Goal: Navigation & Orientation: Find specific page/section

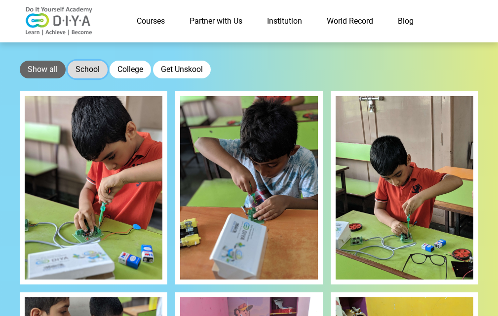
click at [81, 66] on button "School" at bounding box center [88, 70] width 40 height 18
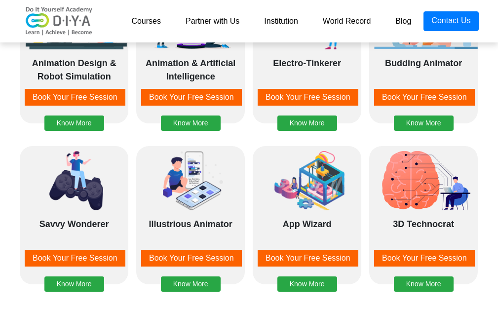
scroll to position [895, 0]
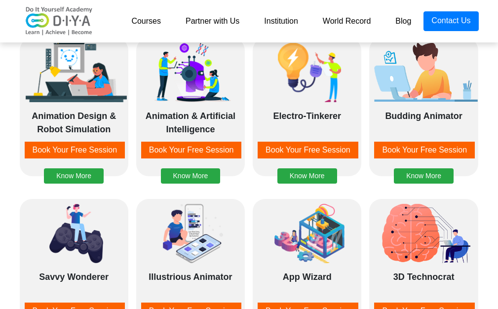
click at [367, 25] on link "World Record" at bounding box center [346, 21] width 73 height 20
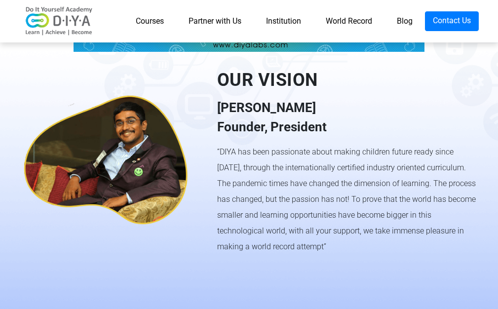
scroll to position [737, 0]
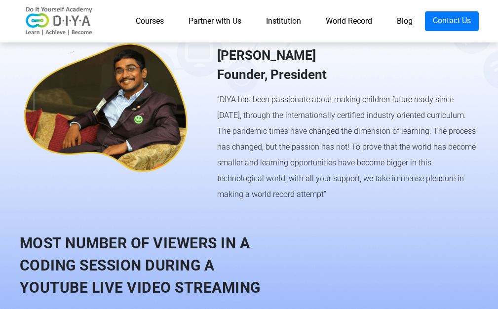
click at [285, 22] on link "Institution" at bounding box center [284, 21] width 60 height 20
